Goal: Task Accomplishment & Management: Complete application form

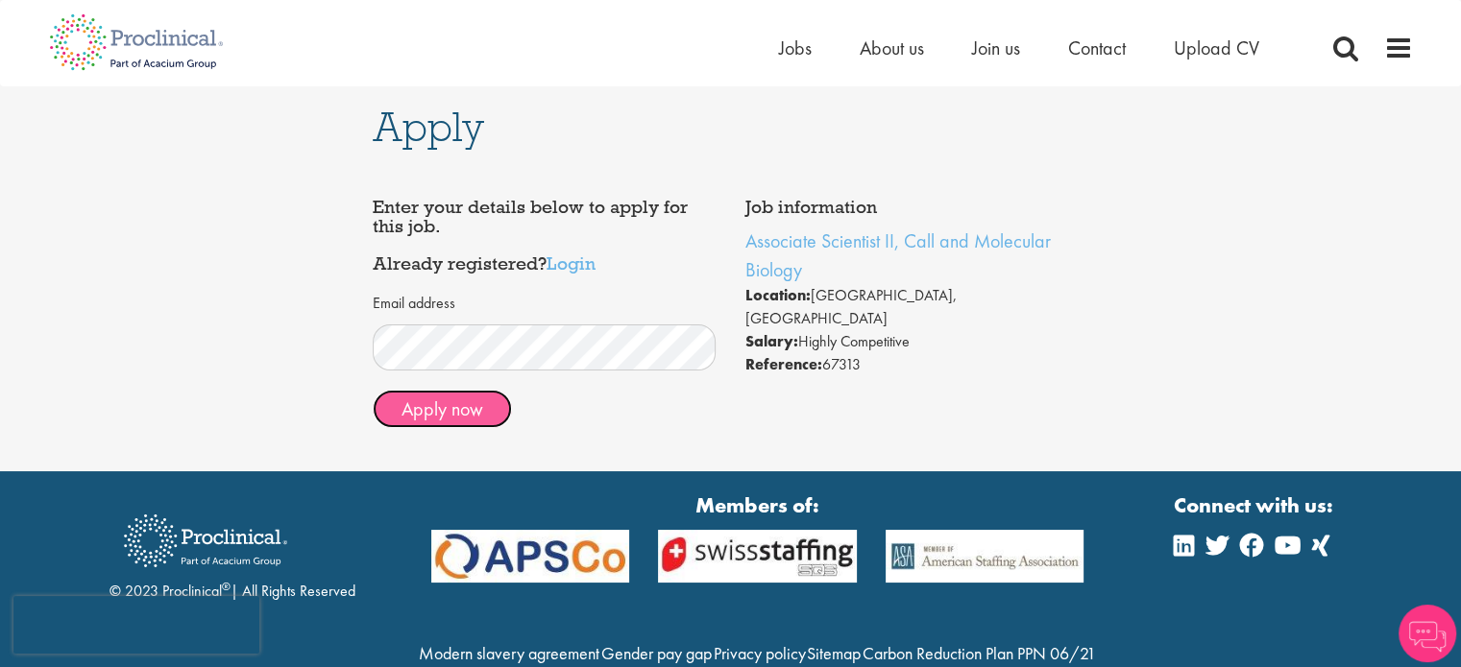
click at [444, 414] on button "Apply now" at bounding box center [442, 409] width 139 height 38
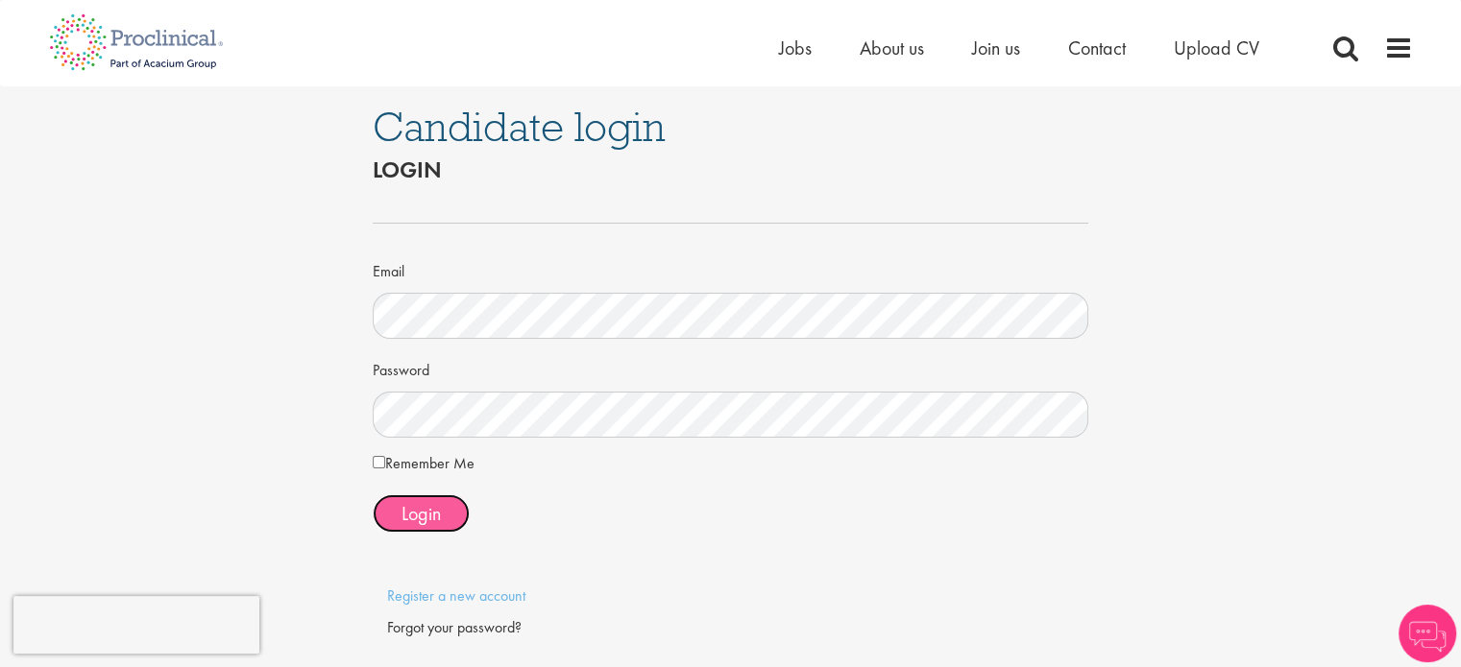
click at [440, 517] on span "Login" at bounding box center [420, 513] width 39 height 25
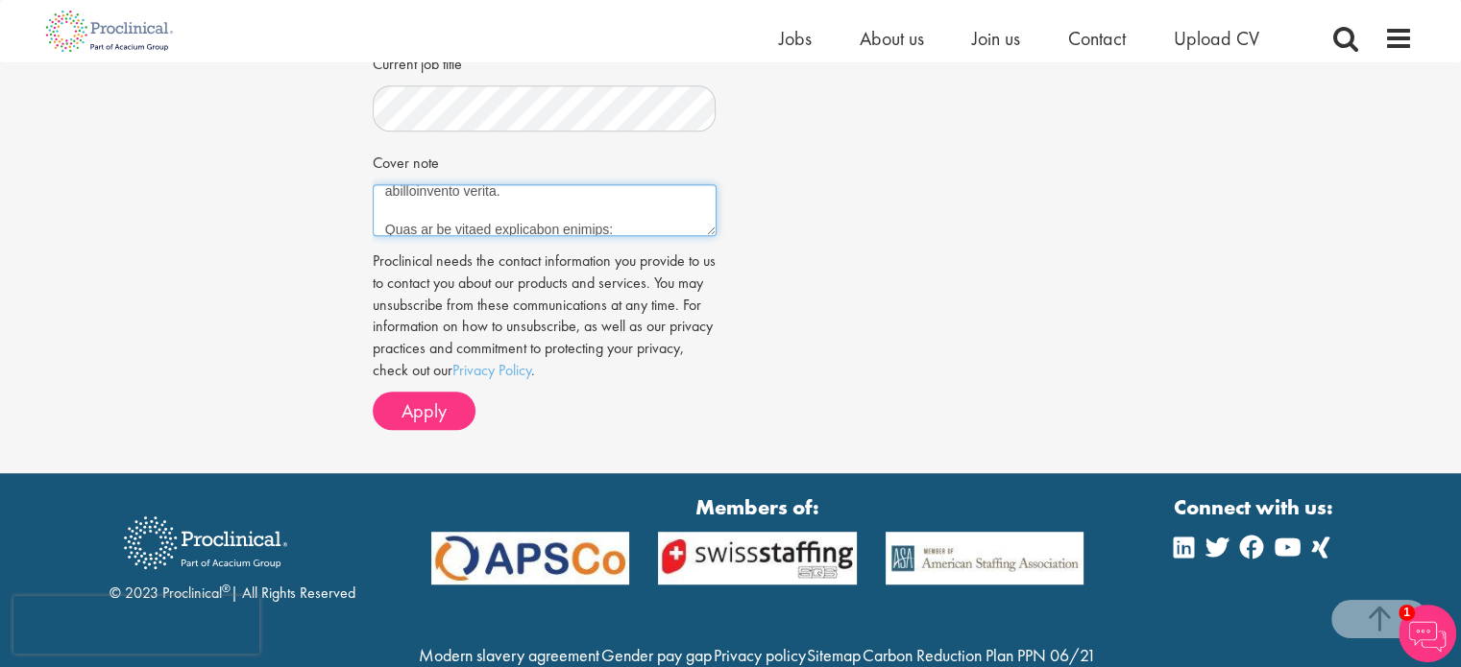
scroll to position [595, 0]
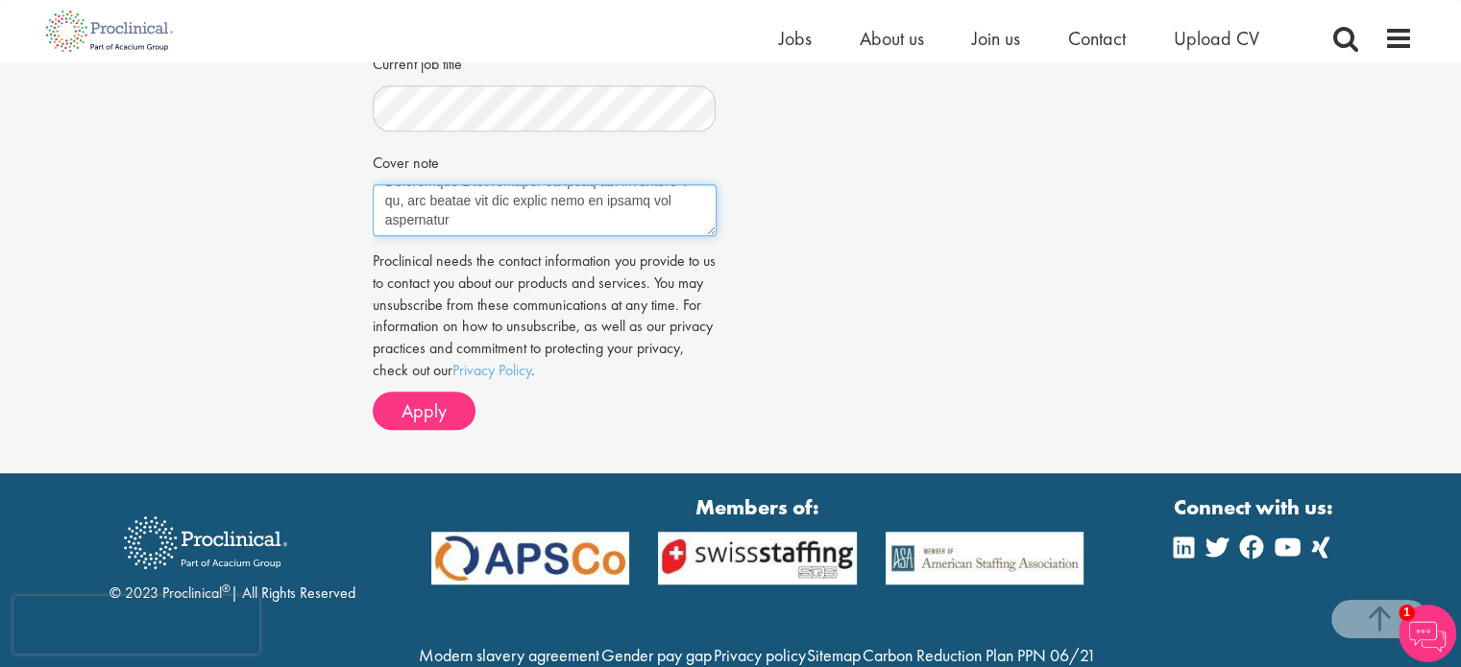
drag, startPoint x: 382, startPoint y: 174, endPoint x: 712, endPoint y: 287, distance: 348.4
paste textarea "I am writing to express my interest in joining your cellular biology laboratory…"
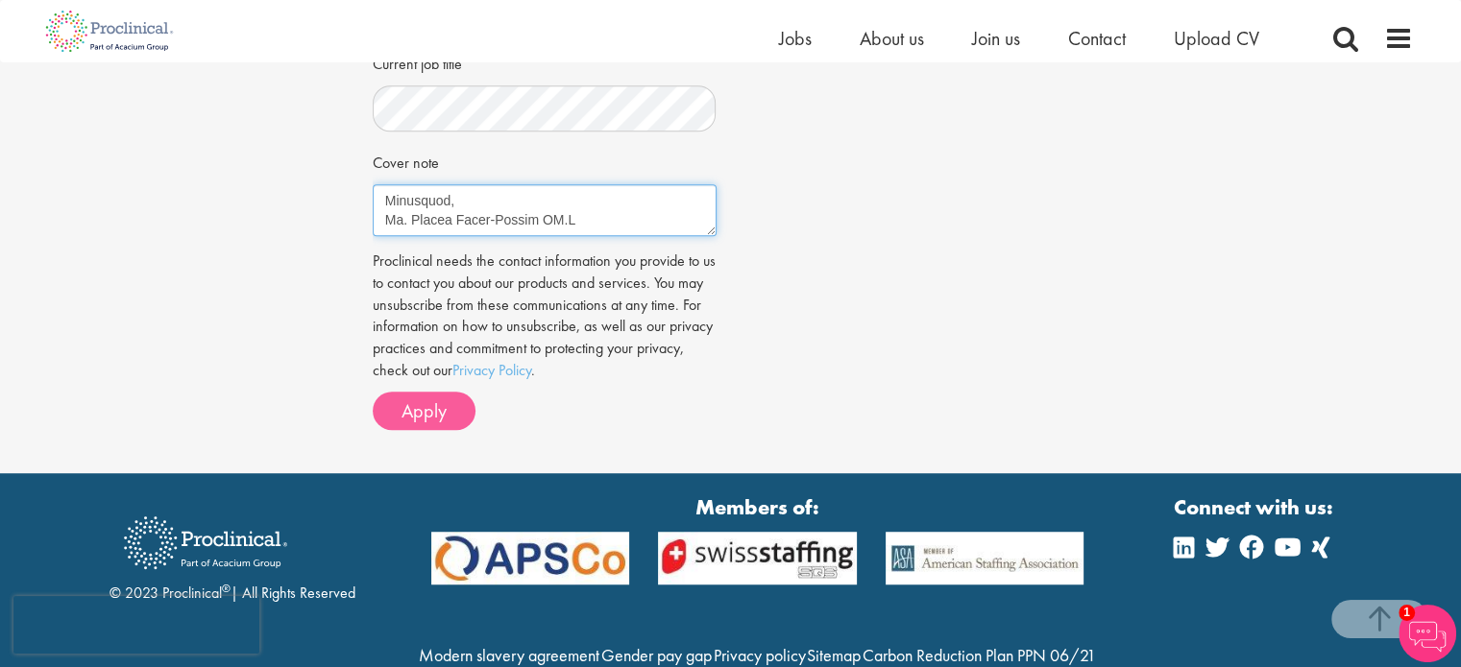
type textarea "I am writing to express my interest in joining your cellular biology laboratory…"
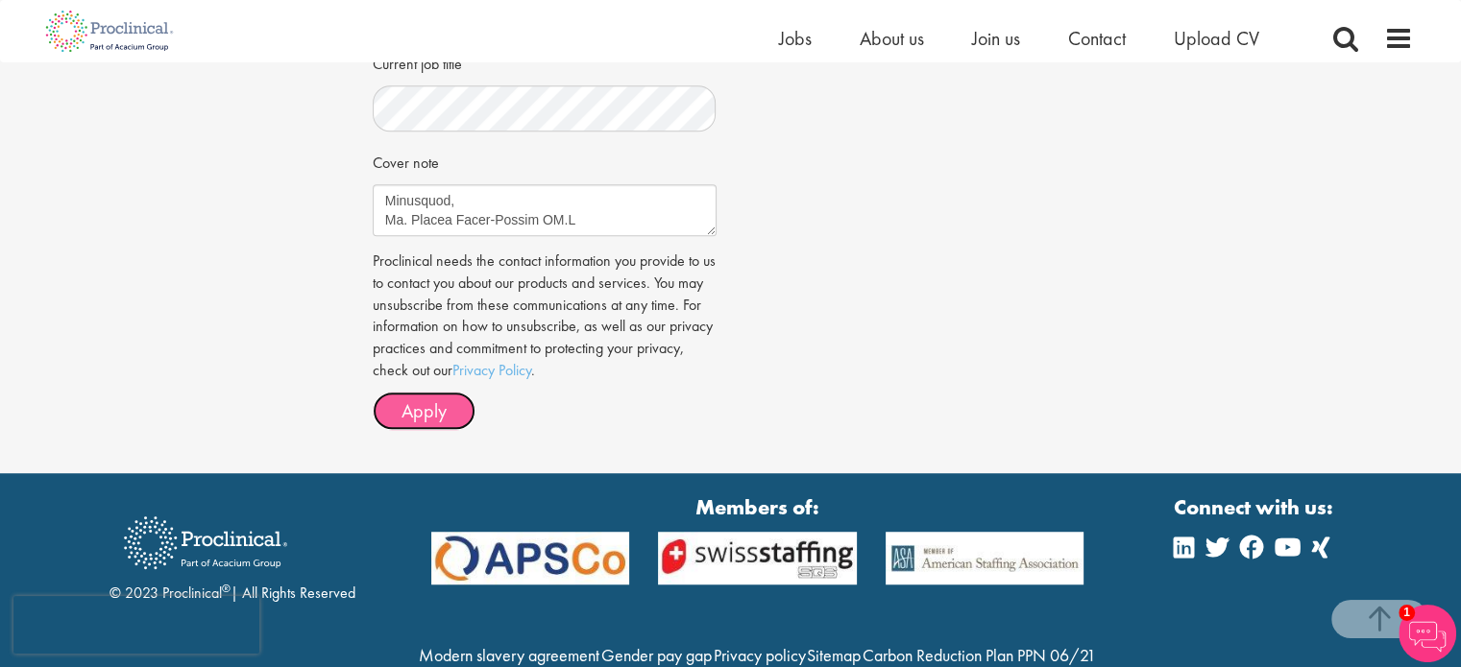
click at [442, 399] on span "Apply" at bounding box center [423, 411] width 45 height 25
